Goal: Find specific page/section: Find specific page/section

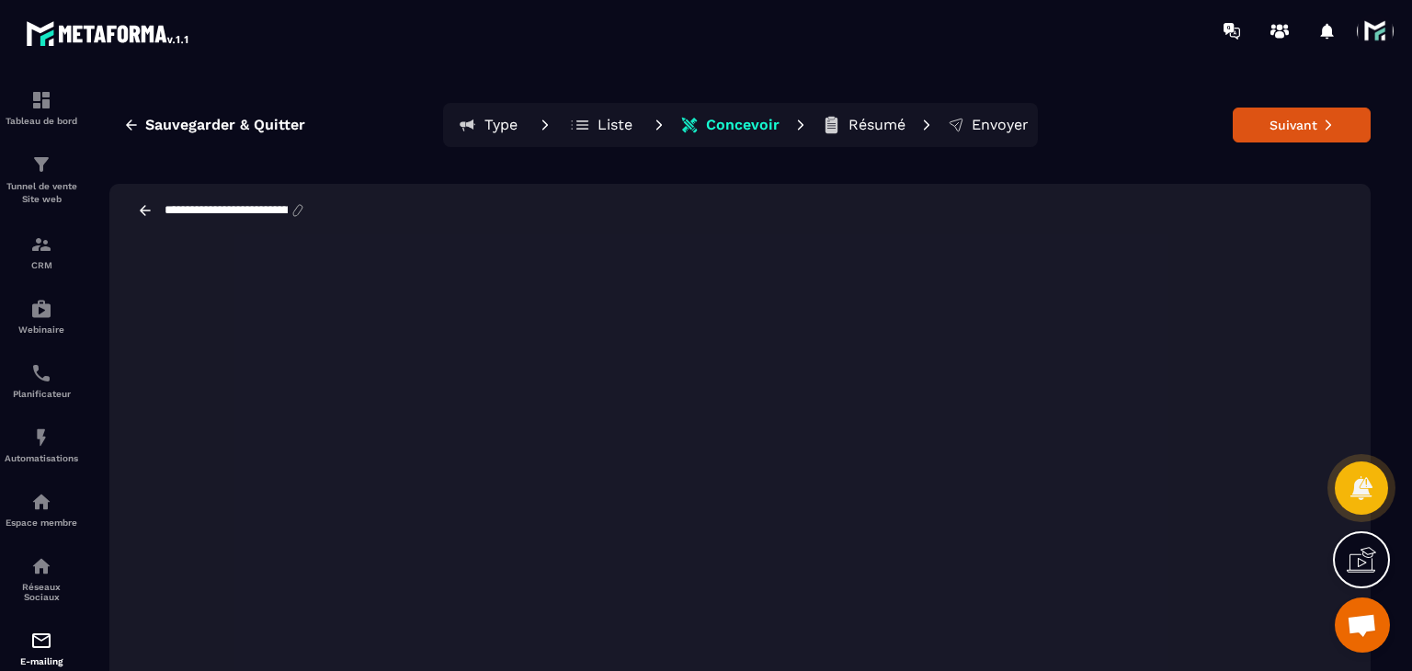
scroll to position [33, 0]
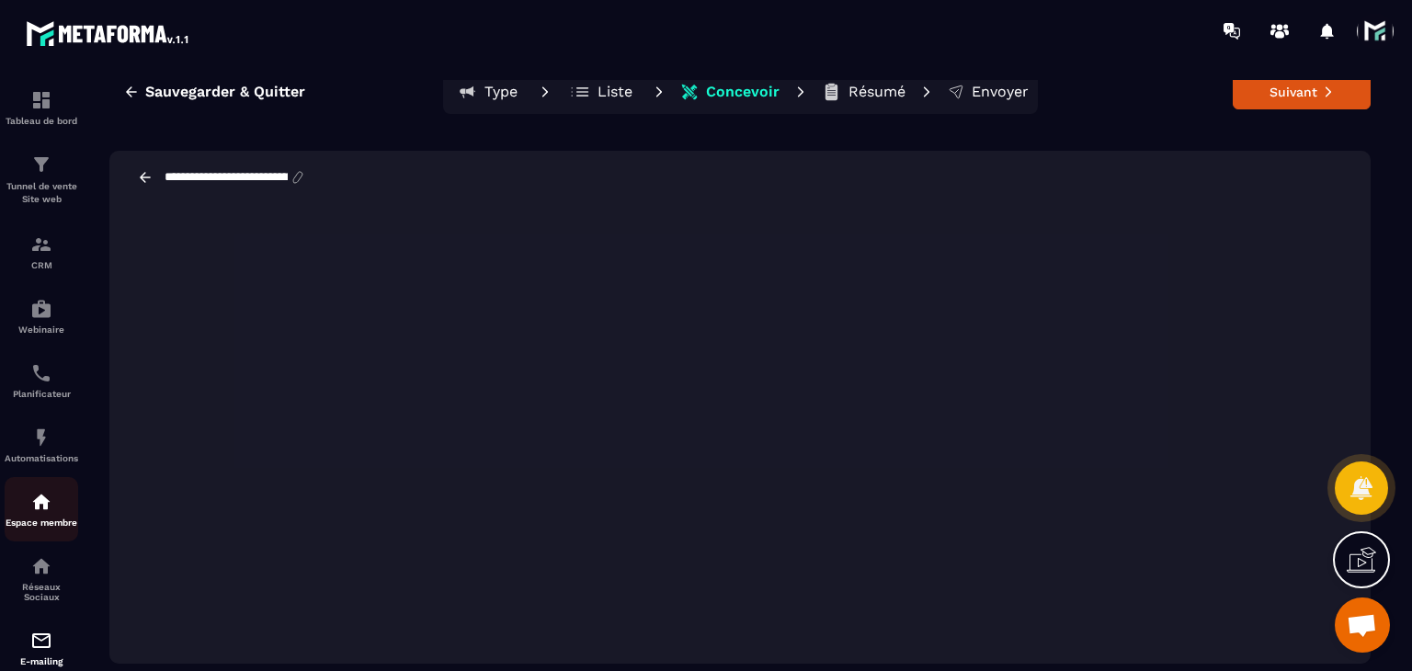
click at [30, 528] on p "Espace membre" at bounding box center [42, 522] width 74 height 10
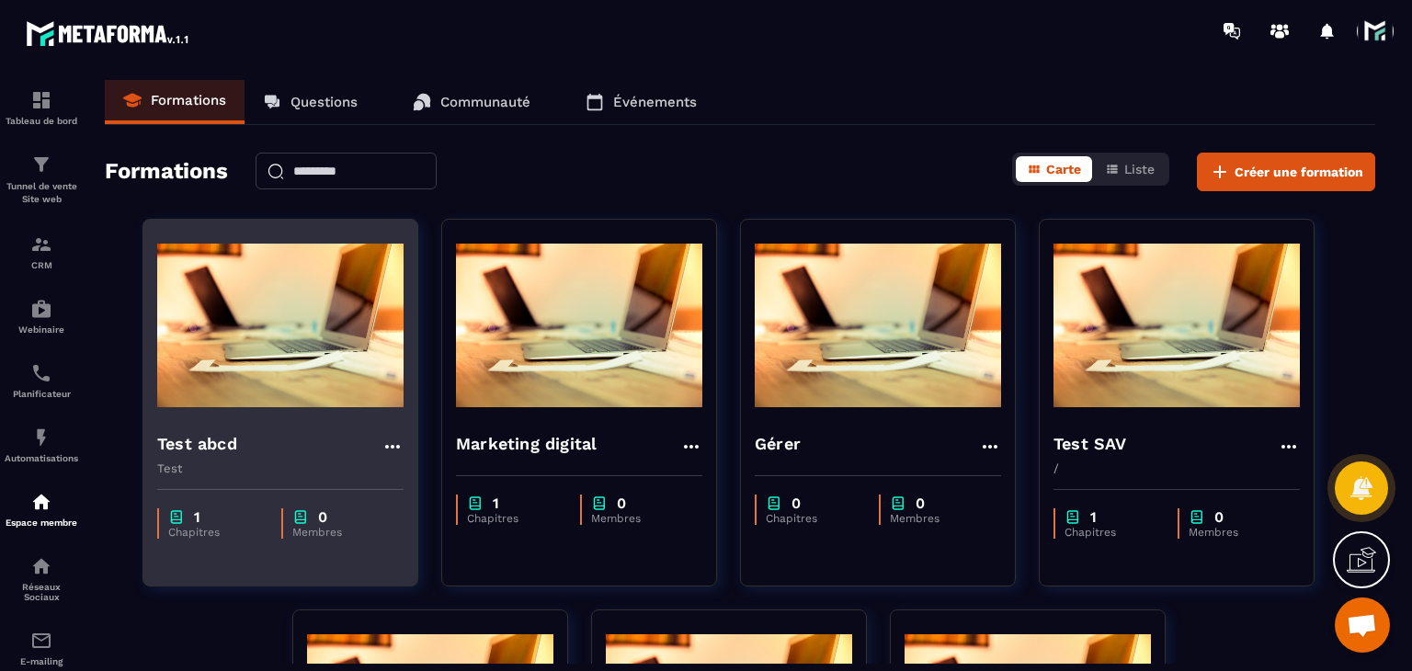
click at [287, 383] on img at bounding box center [280, 325] width 246 height 184
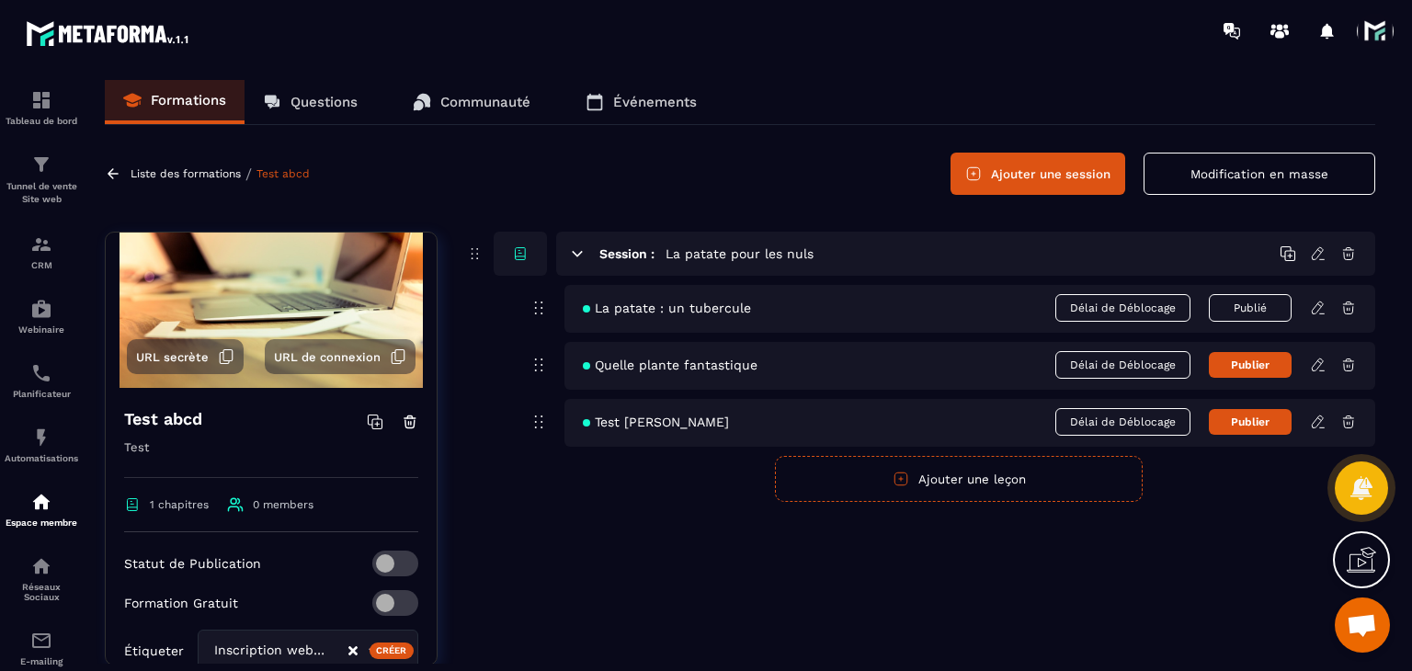
scroll to position [184, 0]
